Goal: Register for event/course

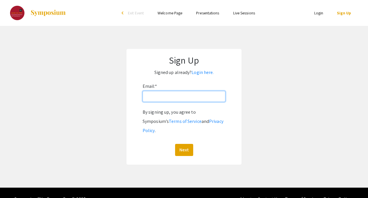
click at [177, 95] on input "Email: *" at bounding box center [184, 96] width 83 height 11
click at [167, 17] on ul "Skip navigation arrow_back_ios Exit Event Welcome Page Presentations Live Sessi…" at bounding box center [183, 13] width 115 height 26
click at [167, 14] on link "Welcome Page" at bounding box center [169, 12] width 25 height 5
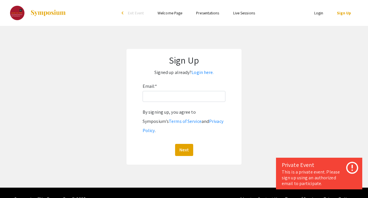
click at [206, 14] on link "Presentations" at bounding box center [207, 12] width 23 height 5
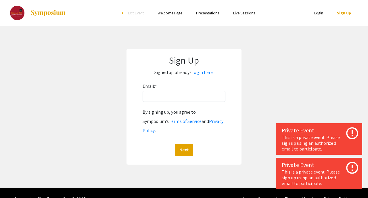
click at [235, 17] on ul "Skip navigation arrow_back_ios Exit Event Welcome Page Presentations Live Sessi…" at bounding box center [183, 13] width 115 height 26
drag, startPoint x: 244, startPoint y: 17, endPoint x: 231, endPoint y: 28, distance: 16.7
click at [244, 17] on ul "Login Sign Up" at bounding box center [300, 13] width 115 height 26
click at [184, 104] on div "Email: * By signing up, you agree to Symposium’s Terms of Service and Privacy P…" at bounding box center [184, 119] width 83 height 74
click at [185, 101] on input "Email: *" at bounding box center [184, 96] width 83 height 11
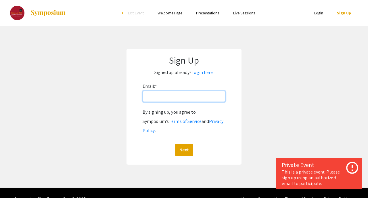
type input "[EMAIL_ADDRESS][PERSON_NAME][DOMAIN_NAME]"
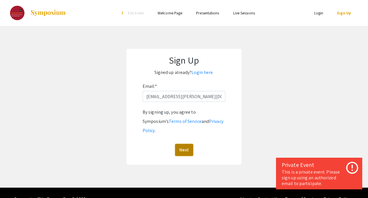
click at [185, 144] on button "Next" at bounding box center [184, 150] width 18 height 12
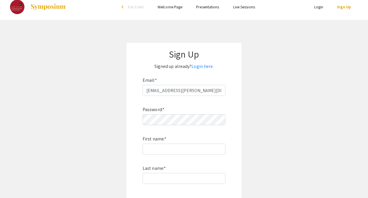
scroll to position [62, 0]
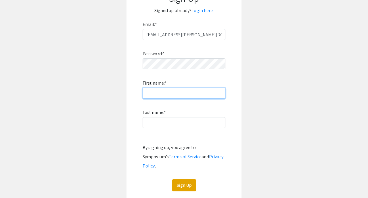
type input "D"
type input "Sabrina"
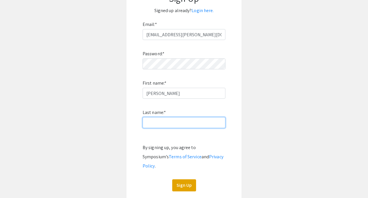
type input "Wang"
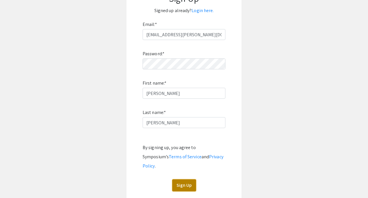
click at [184, 179] on button "Sign Up" at bounding box center [184, 185] width 24 height 12
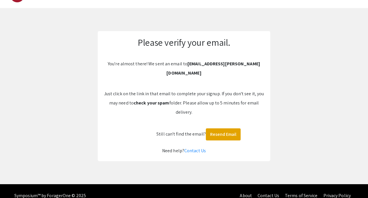
scroll to position [0, 0]
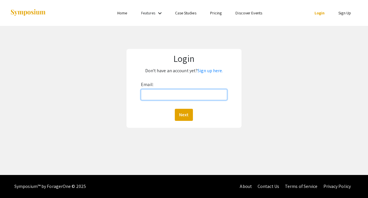
click at [187, 95] on input "Email:" at bounding box center [184, 94] width 86 height 11
type input "[EMAIL_ADDRESS][PERSON_NAME][DOMAIN_NAME]"
click at [175, 109] on button "Next" at bounding box center [184, 115] width 18 height 12
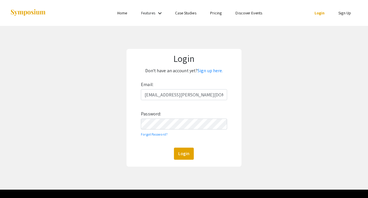
click at [163, 113] on div "Email: [EMAIL_ADDRESS][PERSON_NAME][DOMAIN_NAME] Password: Forgot Password? Log…" at bounding box center [184, 120] width 86 height 80
click at [164, 130] on div "Email: [EMAIL_ADDRESS][PERSON_NAME][DOMAIN_NAME] Password: Forgot Password? Log…" at bounding box center [184, 120] width 86 height 80
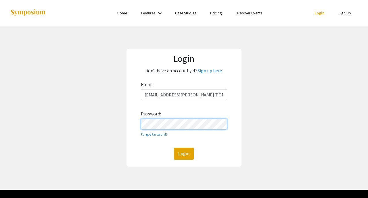
click at [174, 147] on button "Login" at bounding box center [184, 153] width 20 height 12
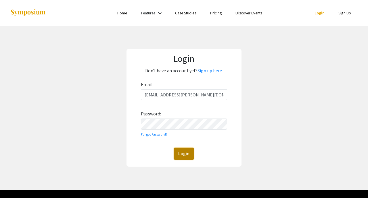
click at [185, 149] on button "Login" at bounding box center [184, 153] width 20 height 12
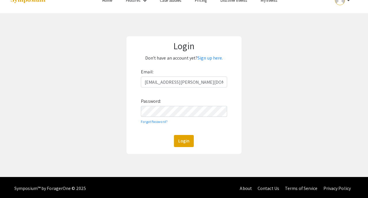
scroll to position [13, 0]
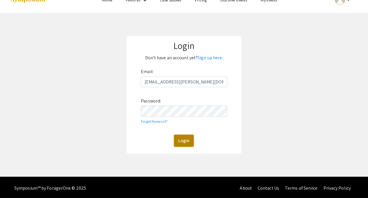
click at [180, 139] on button "Login" at bounding box center [184, 140] width 20 height 12
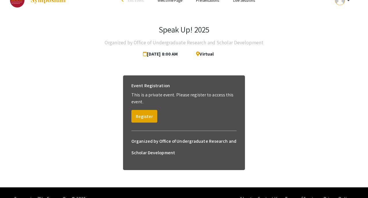
scroll to position [14, 0]
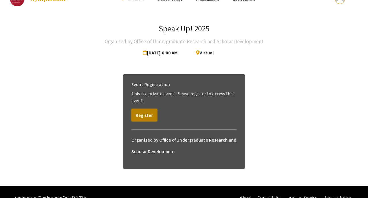
click at [143, 114] on button "Register" at bounding box center [144, 115] width 26 height 13
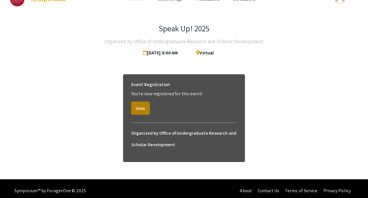
click at [135, 111] on button "View" at bounding box center [140, 108] width 18 height 13
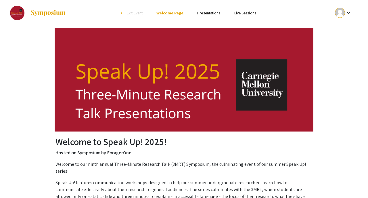
click at [215, 12] on link "Presentations" at bounding box center [208, 12] width 23 height 5
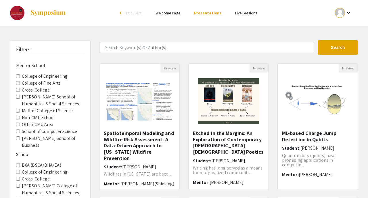
drag, startPoint x: 242, startPoint y: 14, endPoint x: 6, endPoint y: 1, distance: 236.9
